Goal: Task Accomplishment & Management: Use online tool/utility

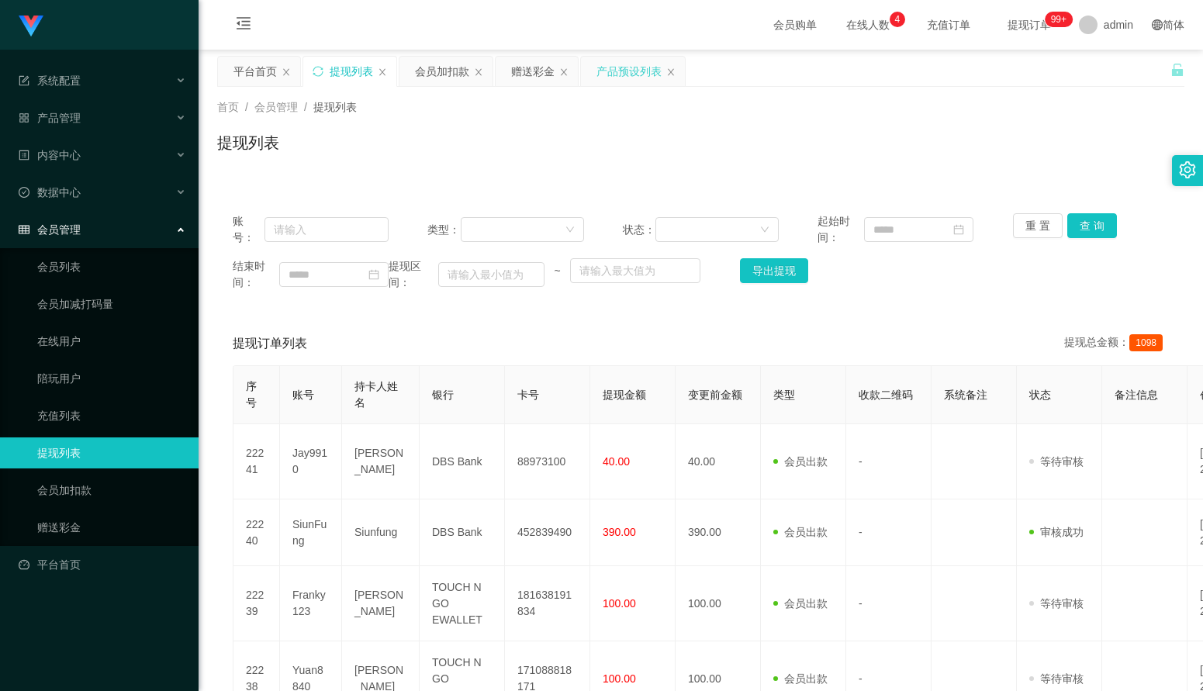
click at [628, 76] on div "产品预设列表" at bounding box center [629, 71] width 65 height 29
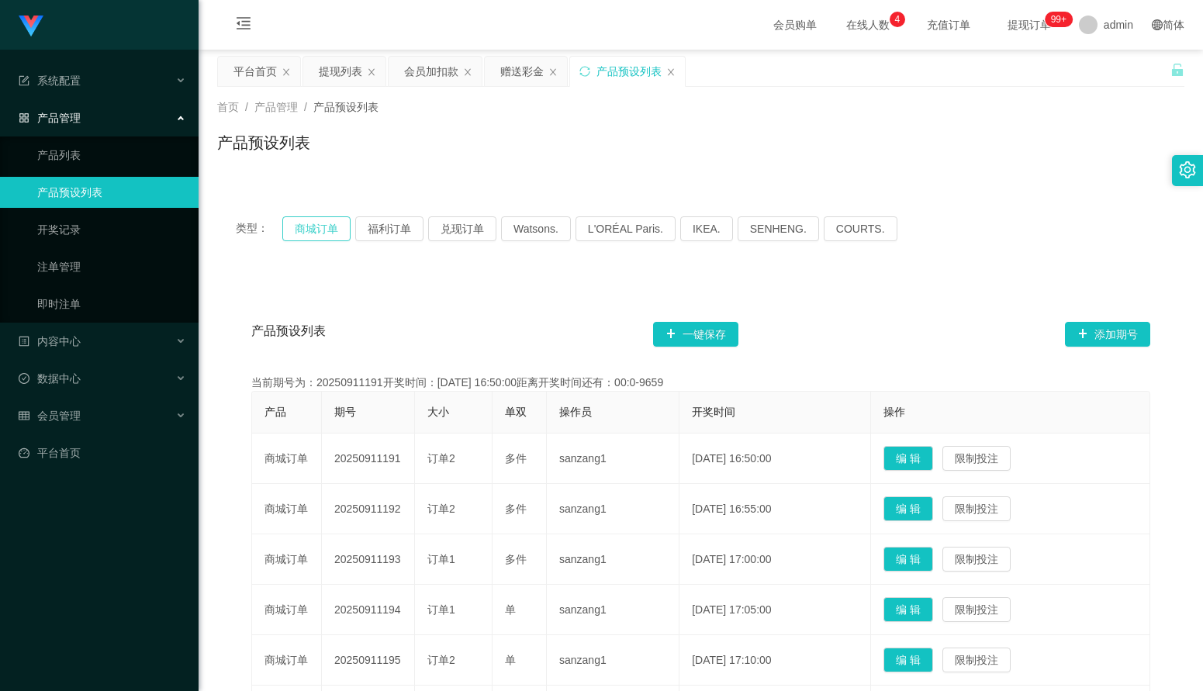
click at [321, 231] on button "商城订单" at bounding box center [316, 228] width 68 height 25
click at [334, 231] on button "商城订单" at bounding box center [316, 228] width 68 height 25
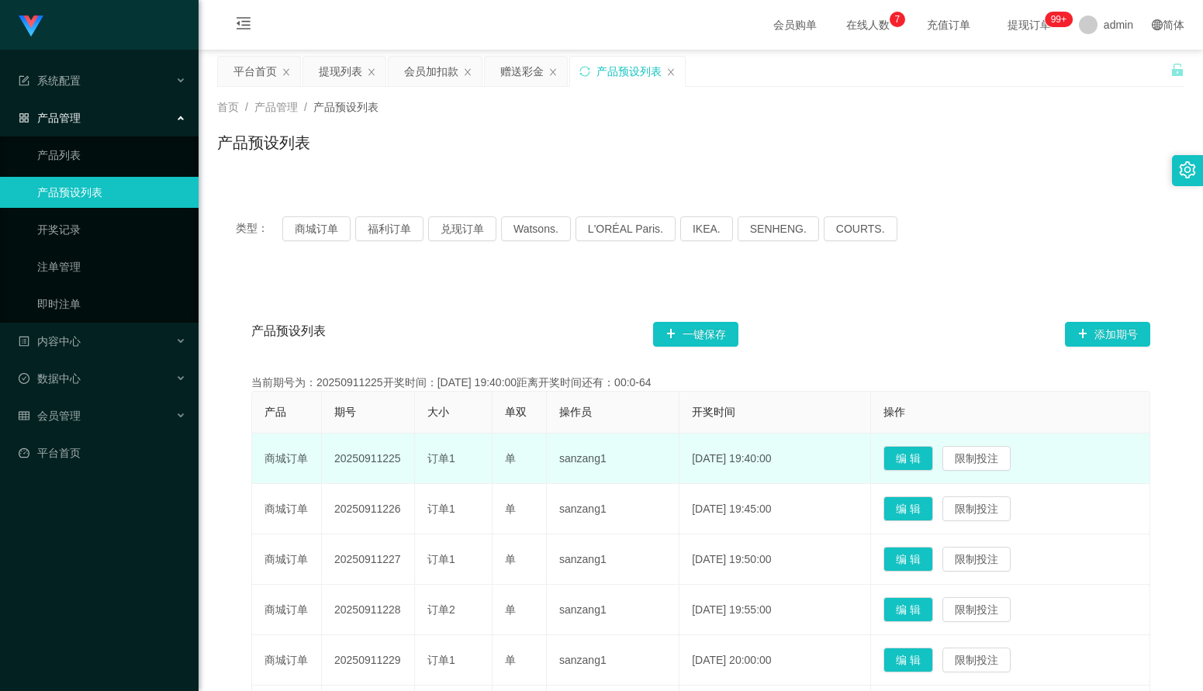
drag, startPoint x: 403, startPoint y: 459, endPoint x: 330, endPoint y: 456, distance: 73.0
click at [330, 456] on td "20250911225" at bounding box center [368, 459] width 93 height 50
copy td "20250911225"
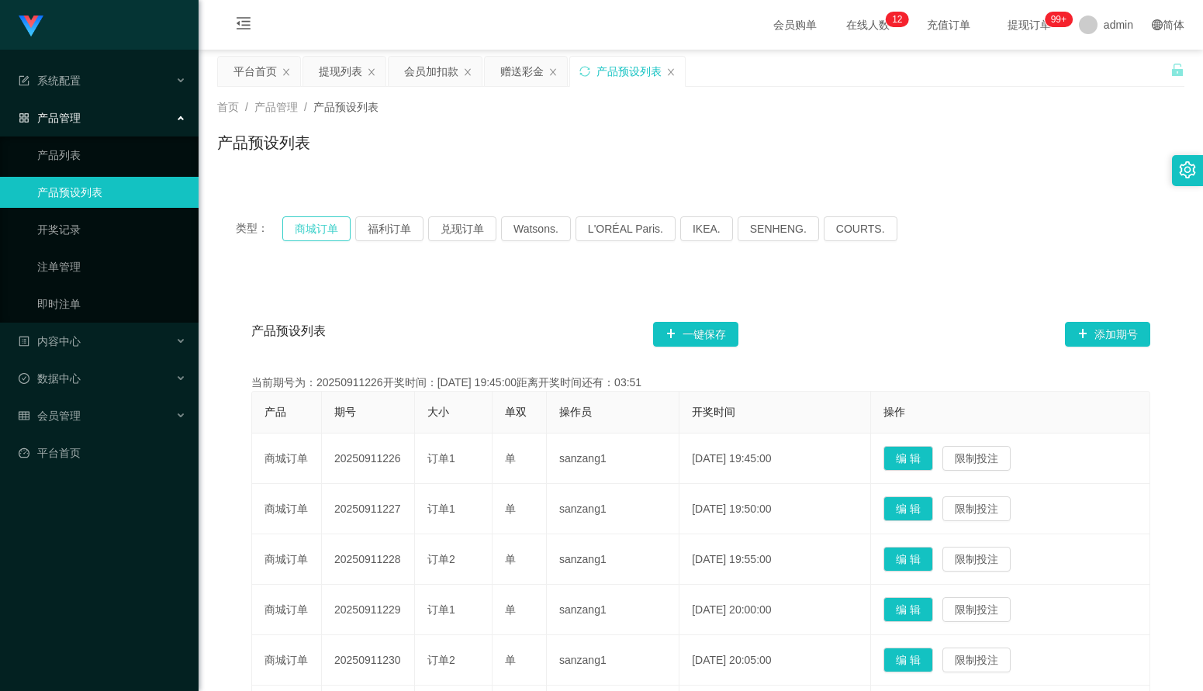
click at [325, 233] on button "商城订单" at bounding box center [316, 228] width 68 height 25
click at [291, 232] on button "商城订单" at bounding box center [316, 228] width 68 height 25
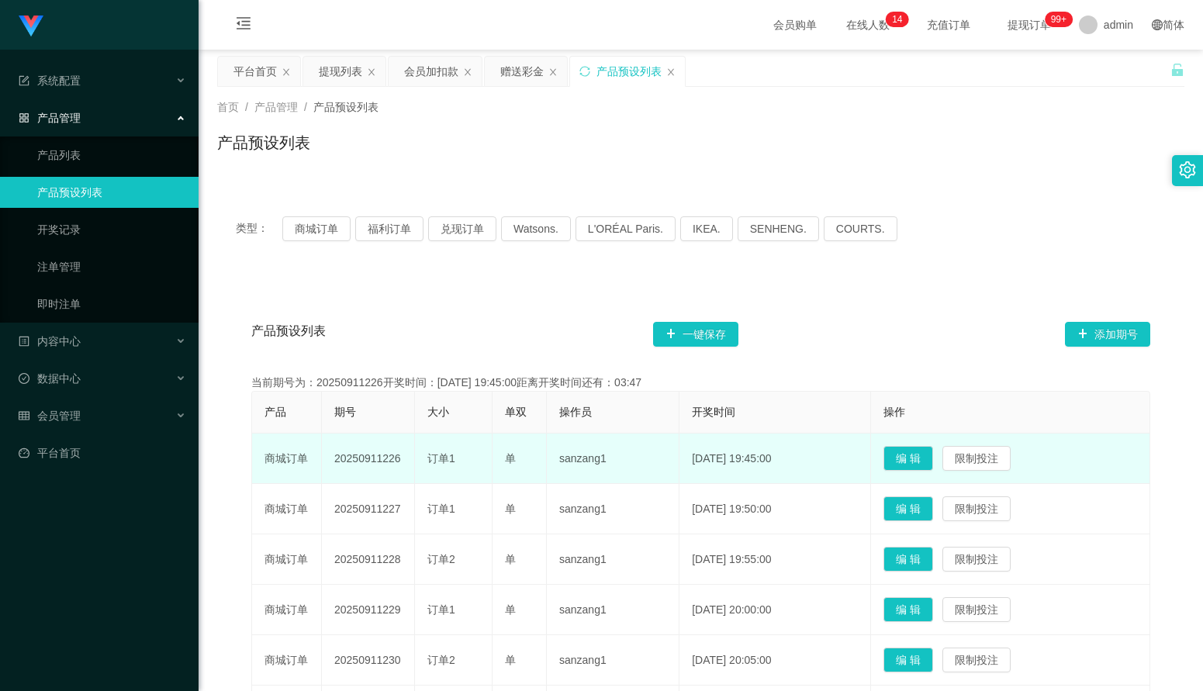
drag, startPoint x: 403, startPoint y: 462, endPoint x: 335, endPoint y: 455, distance: 68.6
click at [335, 455] on td "20250911226" at bounding box center [368, 459] width 93 height 50
copy td "20250911226"
